Goal: Task Accomplishment & Management: Manage account settings

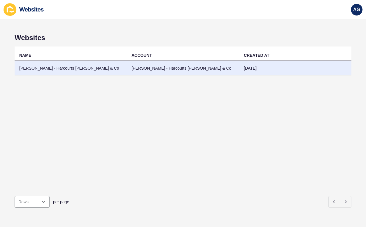
click at [72, 69] on td "[PERSON_NAME] - Harcourts [PERSON_NAME] & Co" at bounding box center [71, 68] width 112 height 14
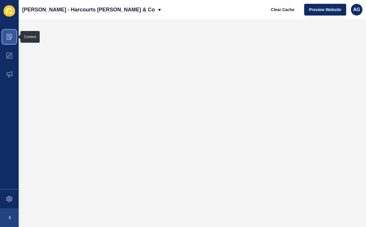
click at [11, 35] on icon at bounding box center [9, 37] width 6 height 6
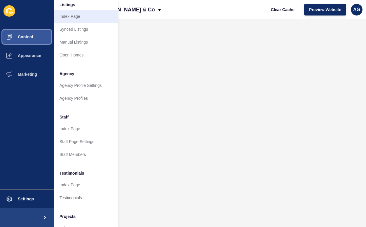
scroll to position [93, 0]
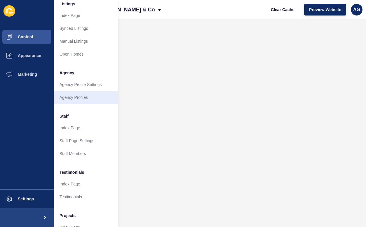
click at [87, 96] on link "Agency Profiles" at bounding box center [86, 97] width 64 height 13
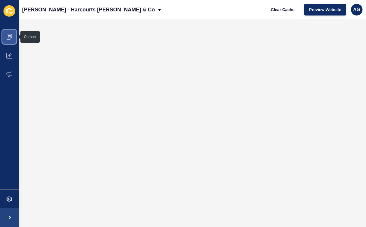
click at [13, 34] on span at bounding box center [9, 36] width 19 height 19
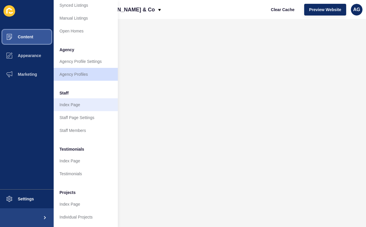
scroll to position [116, 0]
click at [75, 104] on link "Index Page" at bounding box center [86, 104] width 64 height 13
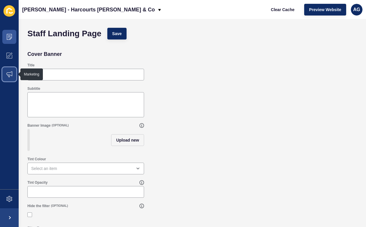
click at [9, 73] on icon at bounding box center [9, 74] width 6 height 6
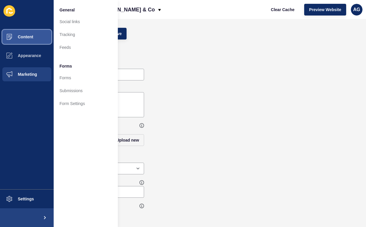
click at [17, 34] on span at bounding box center [9, 36] width 19 height 19
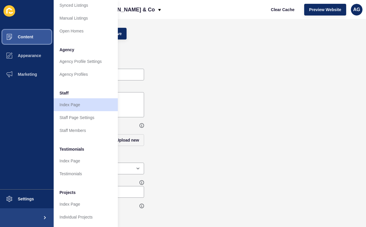
scroll to position [116, 0]
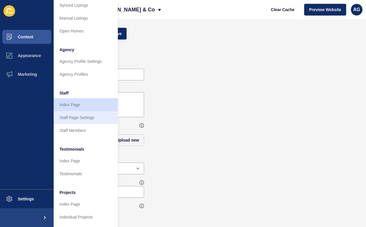
click at [80, 119] on link "Staff Page Settings" at bounding box center [86, 117] width 64 height 13
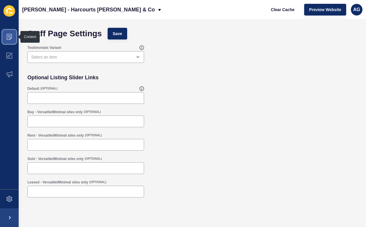
click at [9, 36] on icon at bounding box center [9, 37] width 6 height 6
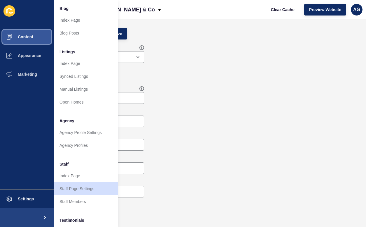
scroll to position [49, 0]
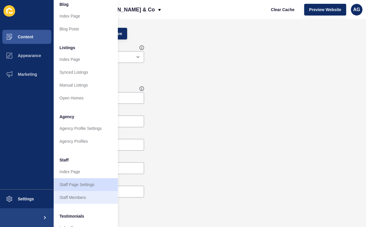
click at [72, 196] on link "Staff Members" at bounding box center [86, 197] width 64 height 13
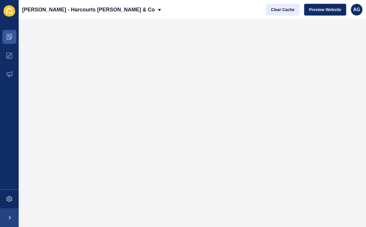
click at [289, 8] on span "Clear Cache" at bounding box center [283, 10] width 24 height 6
click at [325, 8] on span "Preview Website" at bounding box center [325, 10] width 32 height 6
click at [322, 11] on span "Preview Website" at bounding box center [325, 10] width 32 height 6
click at [281, 8] on span "Clear Cache" at bounding box center [283, 10] width 24 height 6
click at [11, 36] on icon at bounding box center [9, 37] width 6 height 6
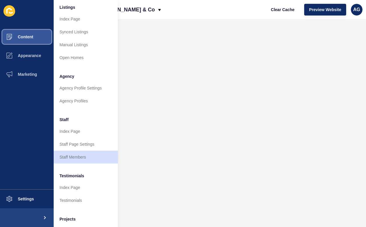
scroll to position [95, 0]
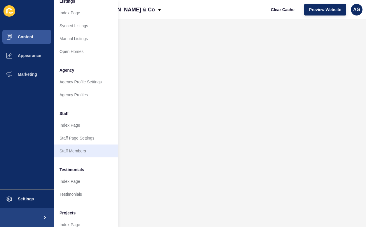
click at [73, 150] on link "Staff Members" at bounding box center [86, 150] width 64 height 13
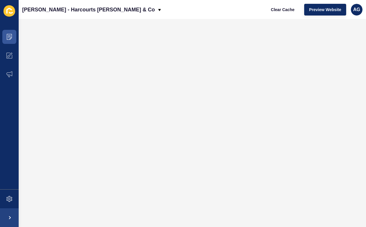
scroll to position [0, 0]
click at [10, 35] on icon at bounding box center [9, 35] width 3 height 0
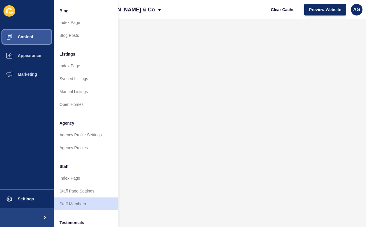
scroll to position [48, 0]
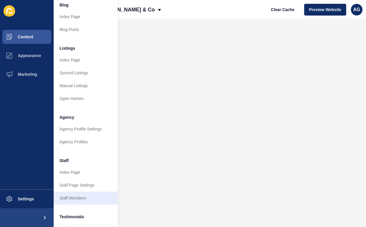
click at [76, 199] on link "Staff Members" at bounding box center [86, 197] width 64 height 13
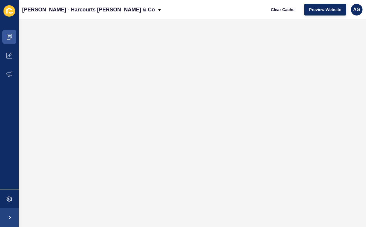
scroll to position [0, 0]
click at [283, 10] on span "Clear Cache" at bounding box center [283, 10] width 24 height 6
click at [326, 11] on span "Preview Website" at bounding box center [325, 10] width 32 height 6
